Goal: Check status: Check status

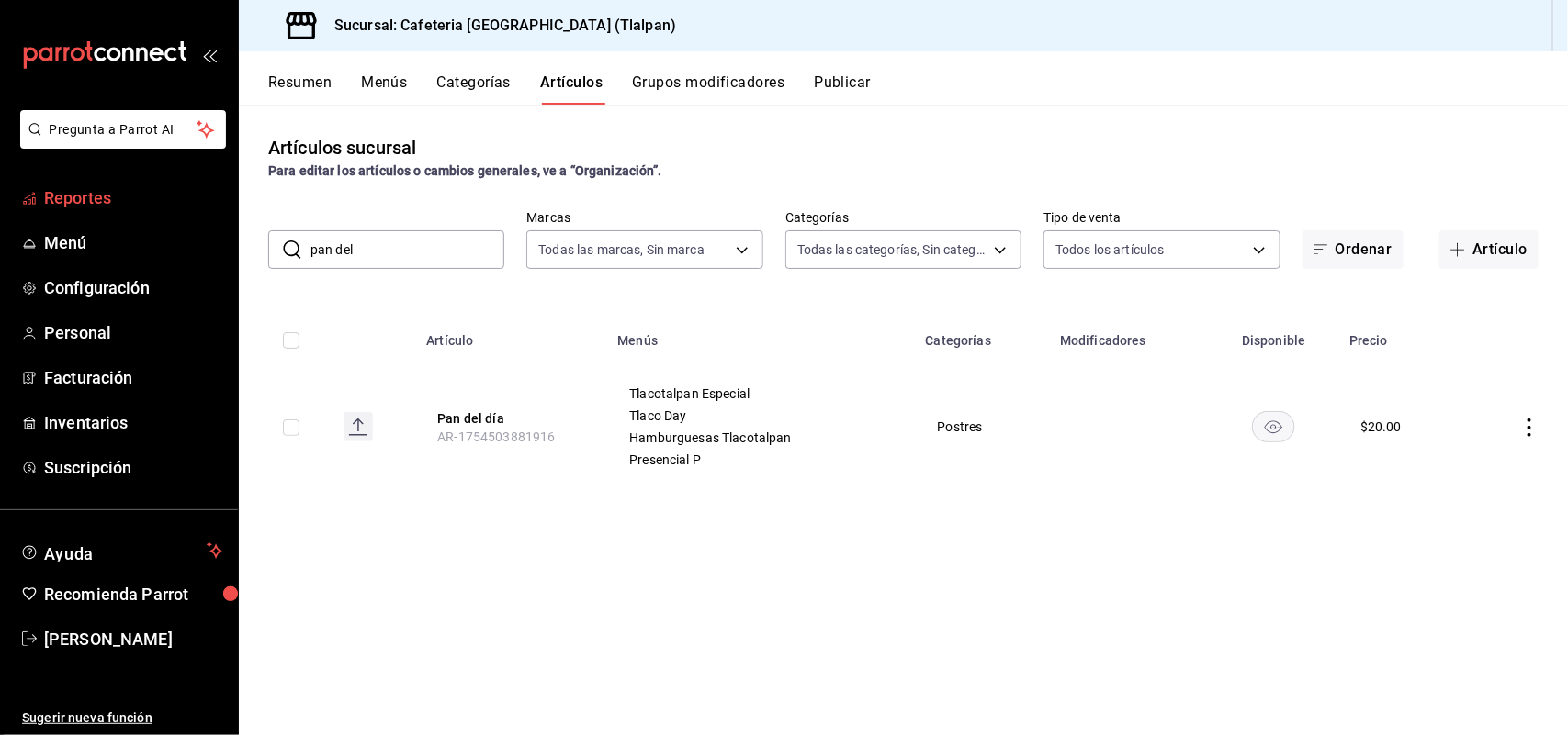
click at [86, 204] on span "Reportes" at bounding box center [133, 198] width 179 height 25
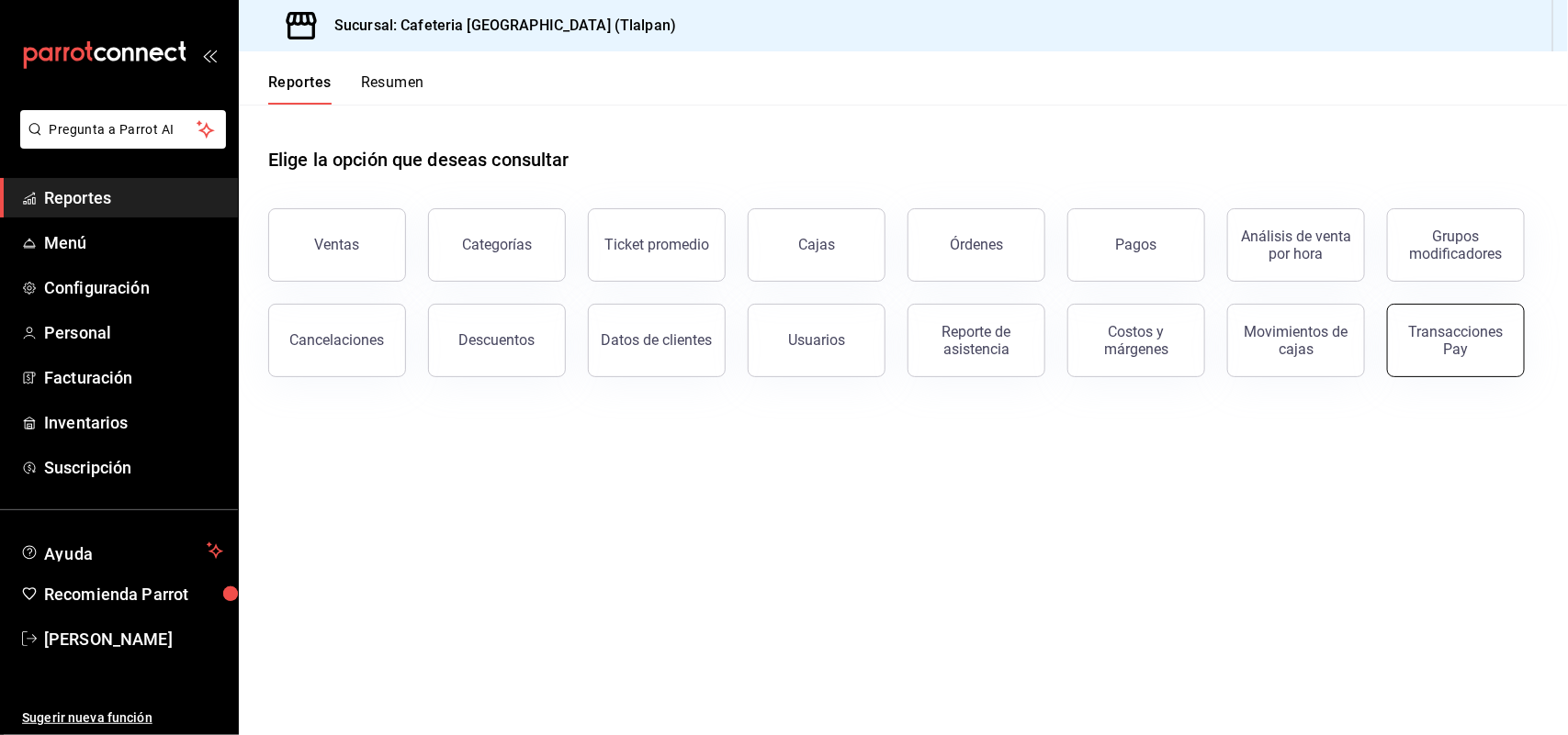
click at [1410, 332] on div "Transacciones Pay" at bounding box center [1456, 340] width 114 height 35
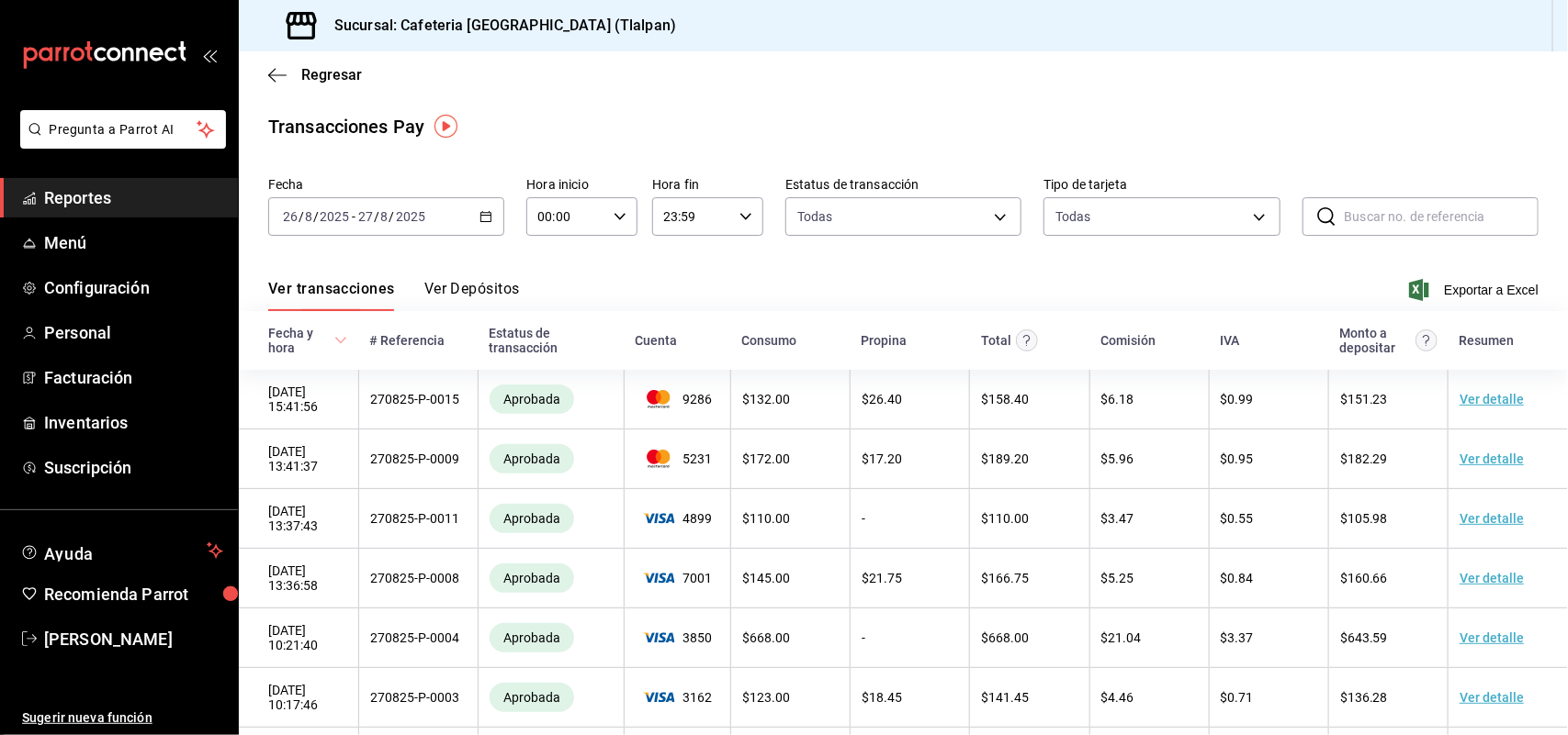
click at [488, 295] on button "Ver Depósitos" at bounding box center [472, 295] width 95 height 31
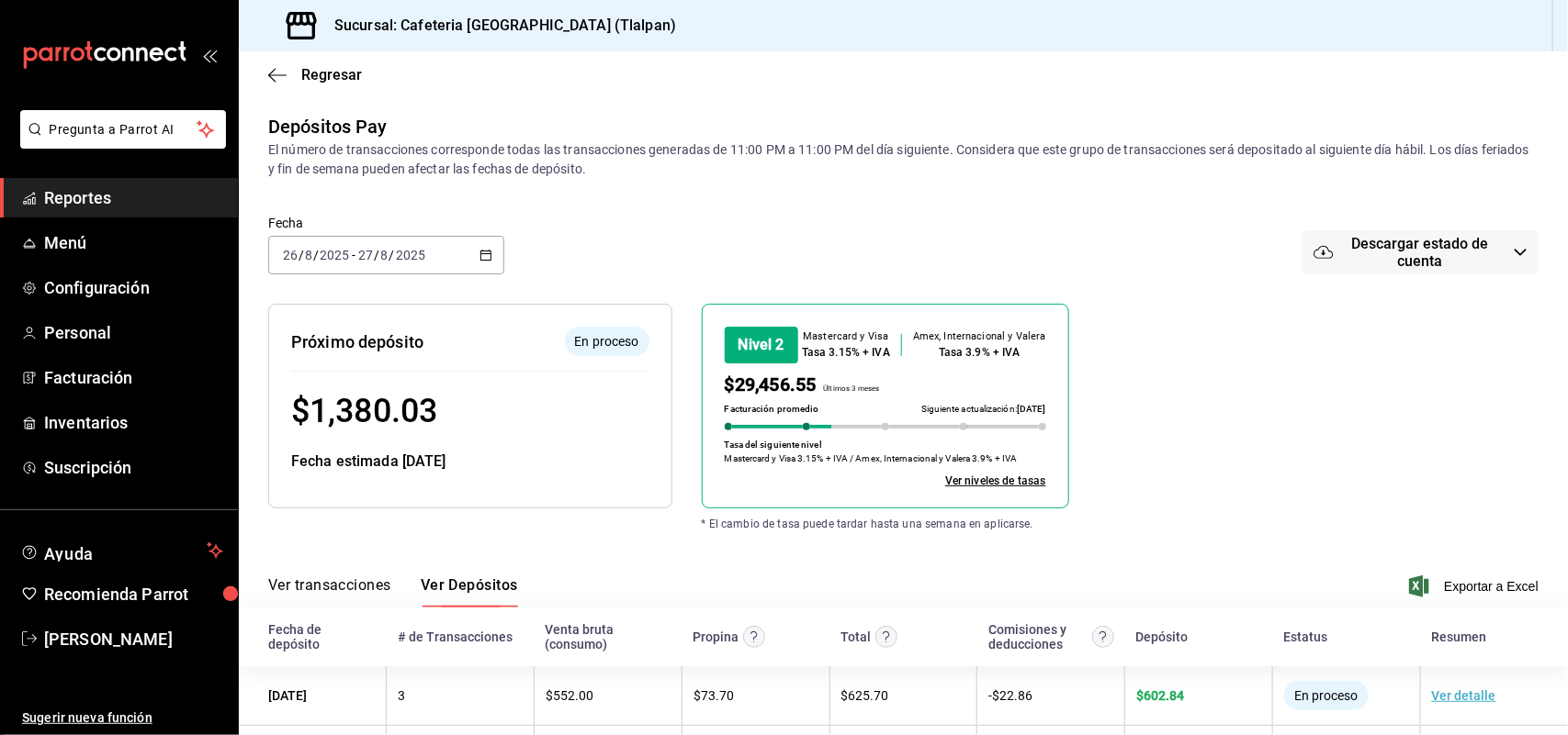
click at [480, 249] on icon "button" at bounding box center [486, 256] width 13 height 13
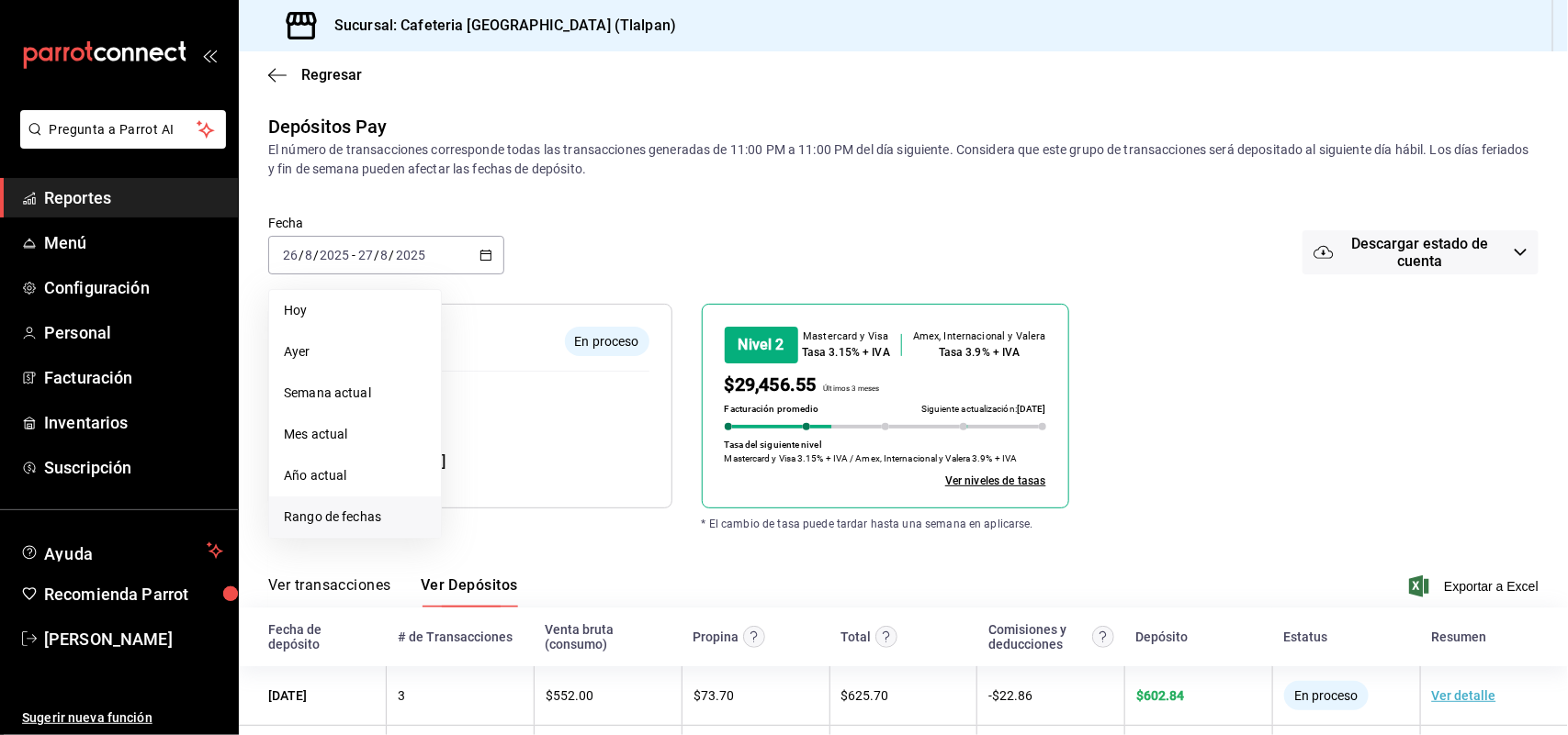
click at [323, 529] on li "Rango de fechas" at bounding box center [355, 516] width 172 height 41
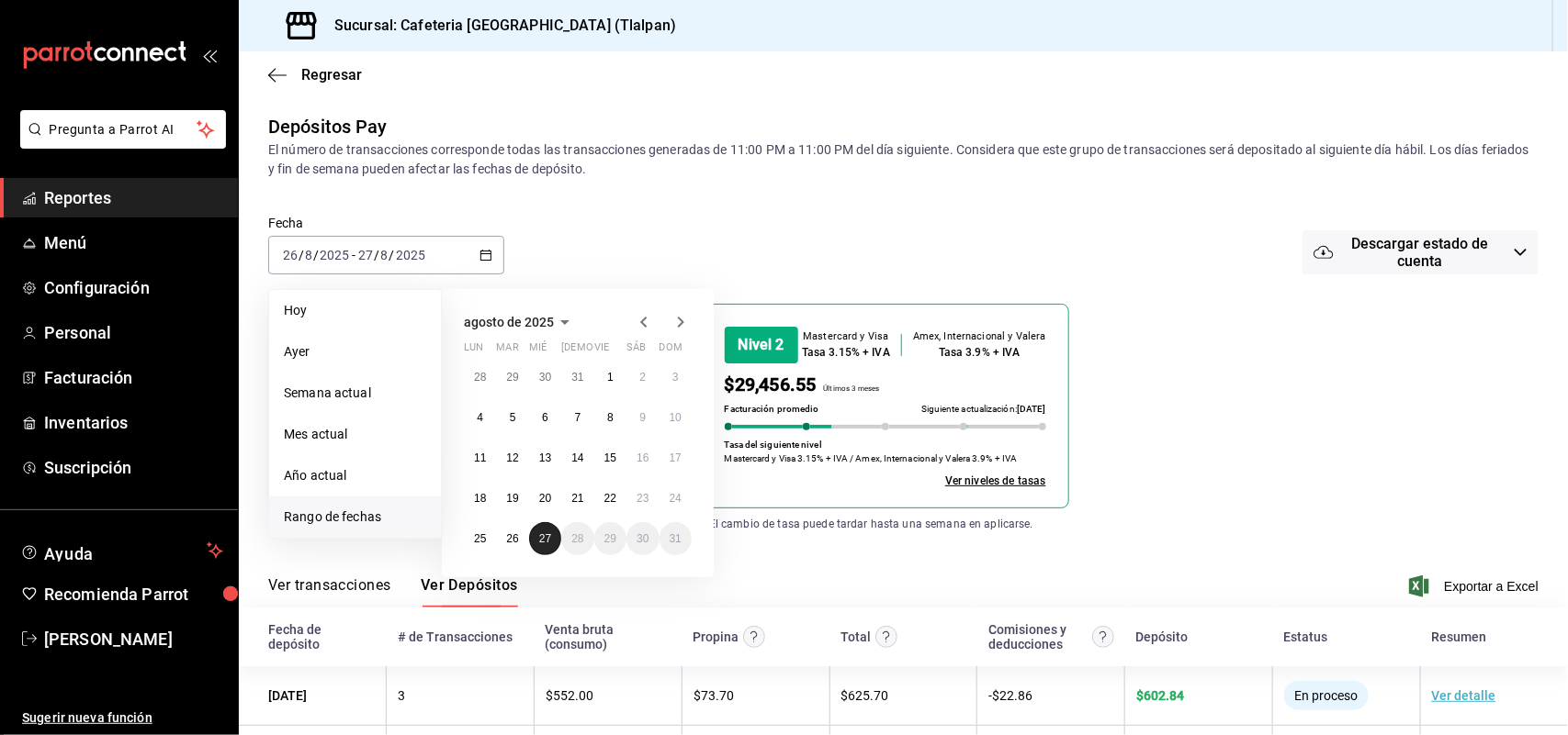
click at [539, 544] on button "27" at bounding box center [545, 538] width 32 height 33
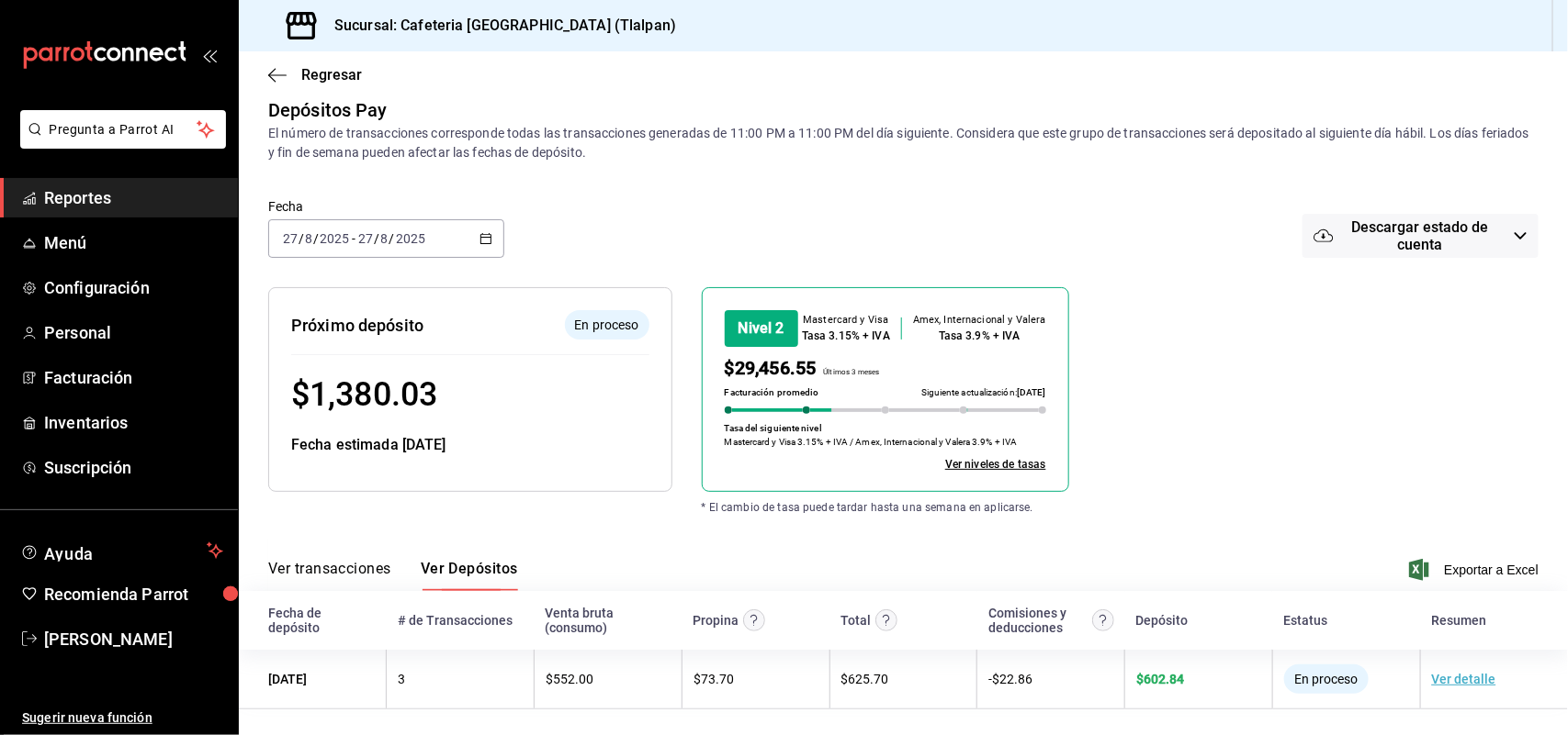
scroll to position [23, 0]
